Goal: Find specific page/section: Find specific page/section

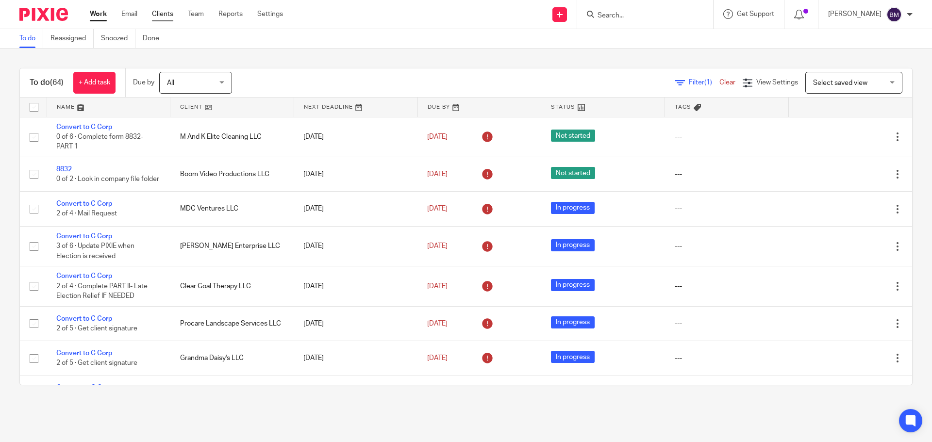
click at [166, 14] on link "Clients" at bounding box center [162, 14] width 21 height 10
click at [162, 15] on link "Clients" at bounding box center [162, 14] width 21 height 10
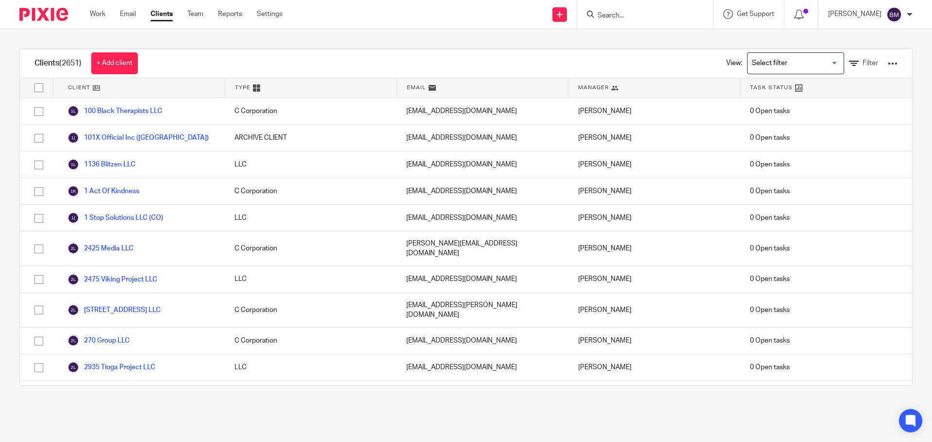
click at [622, 15] on input "Search" at bounding box center [640, 16] width 87 height 9
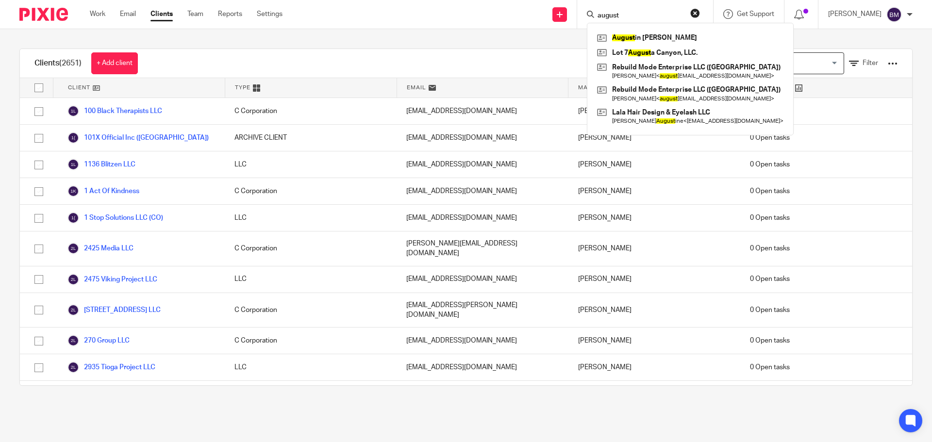
type input "august"
click at [700, 11] on button "reset" at bounding box center [695, 13] width 10 height 10
